Goal: Information Seeking & Learning: Learn about a topic

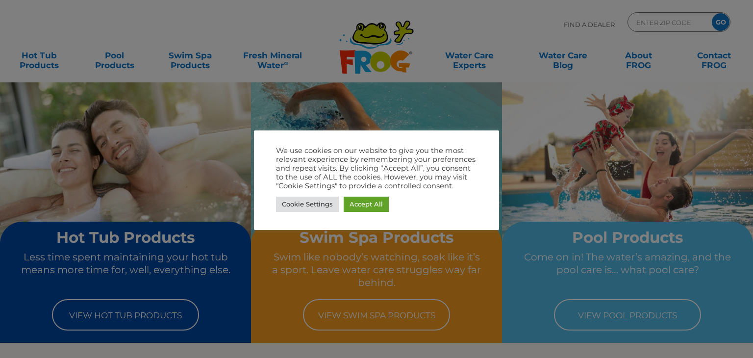
click at [367, 212] on div "Cookie Settings Accept All" at bounding box center [376, 204] width 201 height 20
click at [363, 207] on link "Accept All" at bounding box center [365, 203] width 45 height 15
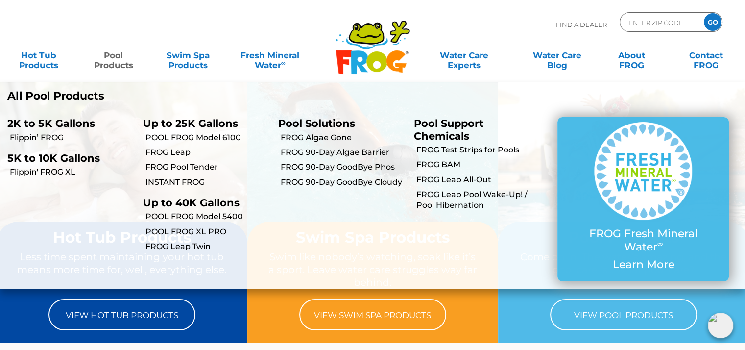
click at [123, 59] on link "Pool Products" at bounding box center [113, 56] width 58 height 20
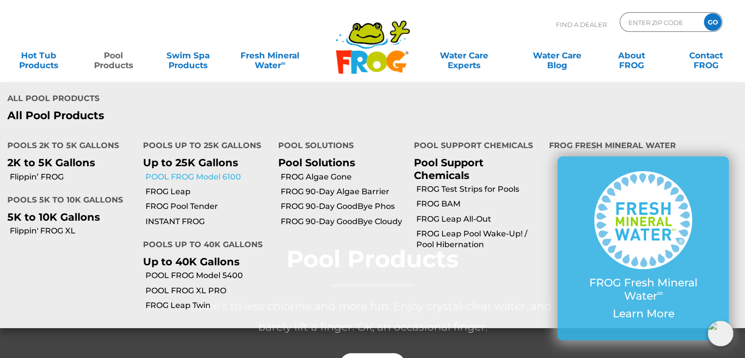
click at [218, 171] on link "POOL FROG Model 6100" at bounding box center [209, 176] width 126 height 11
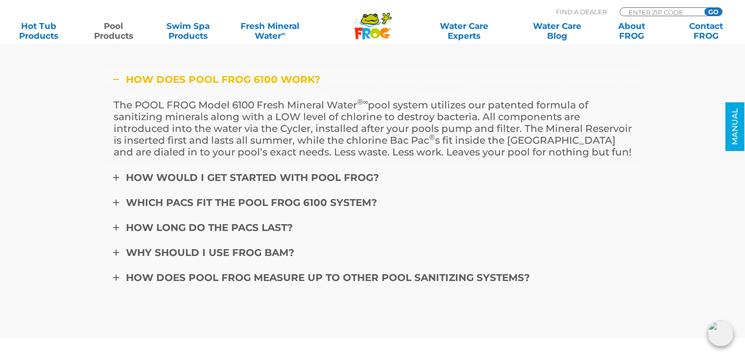
scroll to position [3576, 0]
